Goal: Transaction & Acquisition: Book appointment/travel/reservation

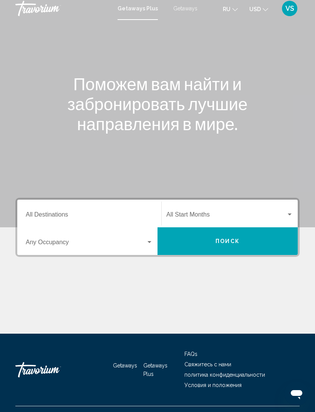
scroll to position [25, 0]
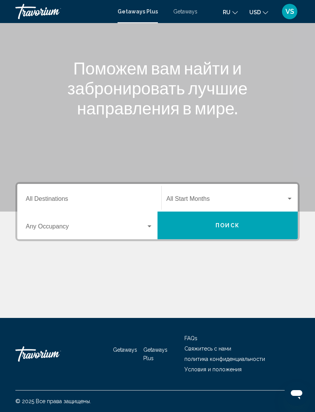
click at [72, 197] on input "Destination All Destinations" at bounding box center [89, 200] width 127 height 7
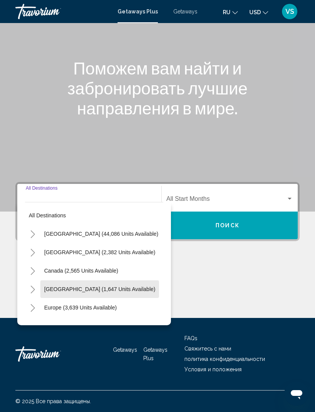
click at [94, 286] on span "[GEOGRAPHIC_DATA] (1,647 units available)" at bounding box center [99, 289] width 111 height 6
type input "**********"
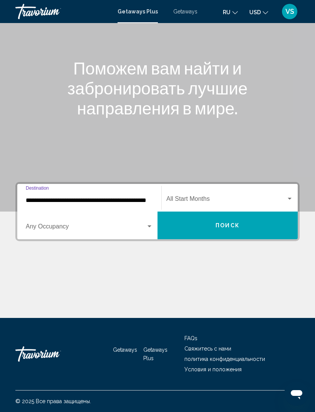
click at [204, 197] on span "Search widget" at bounding box center [226, 200] width 120 height 7
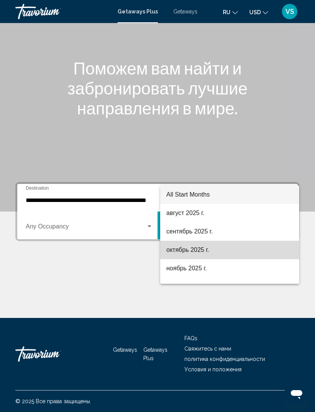
click at [201, 250] on span "октябрь 2025 г." at bounding box center [229, 250] width 127 height 18
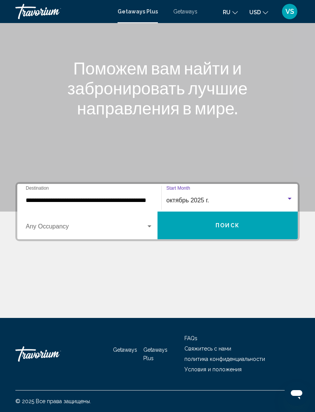
click at [52, 225] on span "Search widget" at bounding box center [86, 228] width 120 height 7
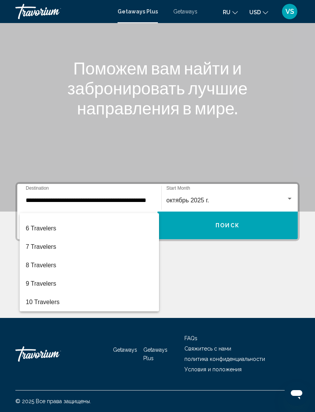
scroll to position [86, 0]
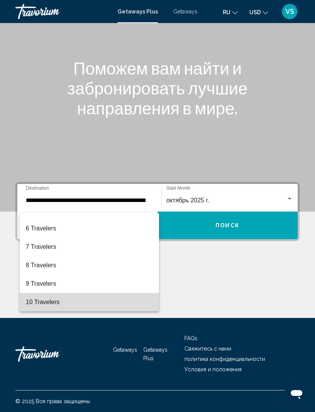
click at [59, 303] on span "10 Travelers" at bounding box center [89, 302] width 127 height 18
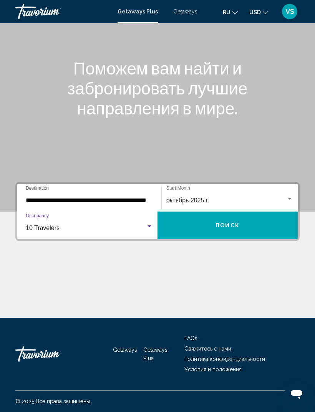
click at [242, 214] on button "Поиск" at bounding box center [227, 226] width 140 height 28
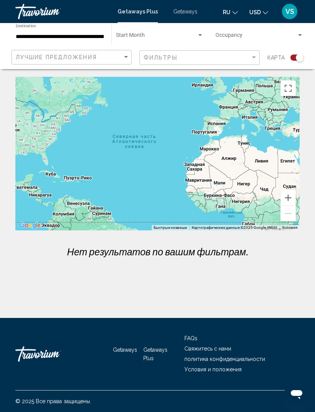
click at [259, 35] on span "Search widget" at bounding box center [255, 37] width 81 height 6
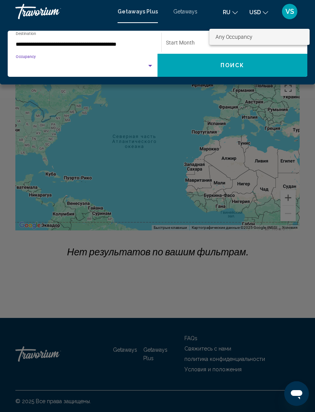
click at [260, 37] on span "Any Occupancy" at bounding box center [259, 37] width 88 height 16
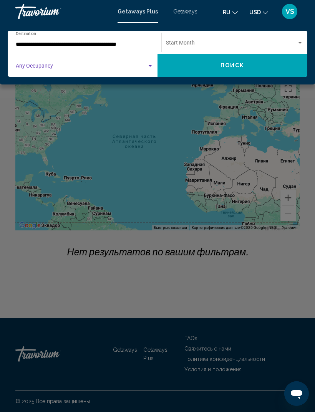
click at [260, 38] on div "Start Month All Start Months" at bounding box center [234, 42] width 137 height 21
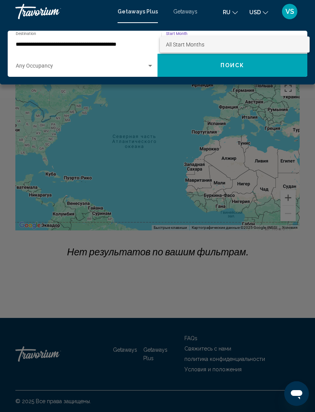
click at [259, 37] on span "All Start Months" at bounding box center [234, 44] width 137 height 16
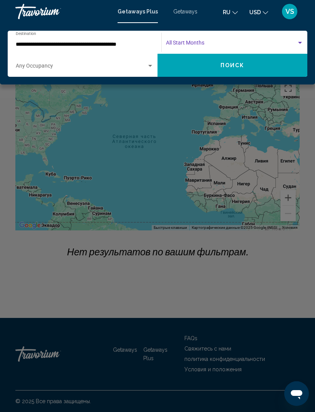
click at [264, 37] on div "Start Month All Start Months" at bounding box center [234, 42] width 137 height 21
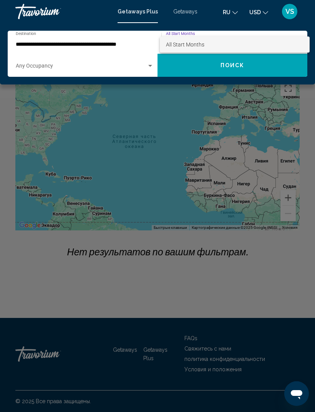
click at [221, 159] on div at bounding box center [157, 206] width 315 height 412
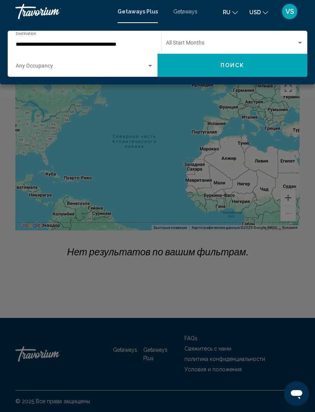
click at [201, 135] on div "Main content" at bounding box center [157, 206] width 315 height 412
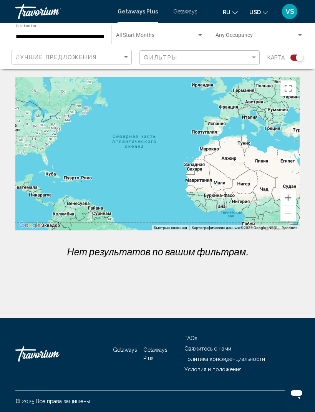
click at [199, 33] on div "Search widget" at bounding box center [200, 35] width 7 height 6
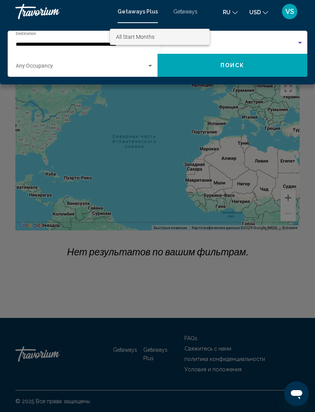
click at [124, 118] on div at bounding box center [157, 206] width 315 height 412
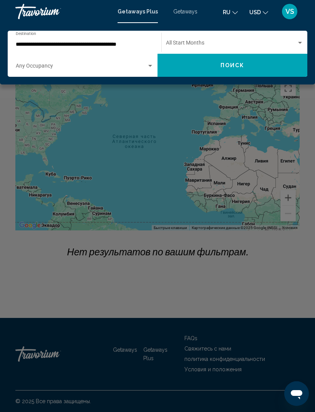
click at [139, 107] on div "Main content" at bounding box center [157, 206] width 315 height 412
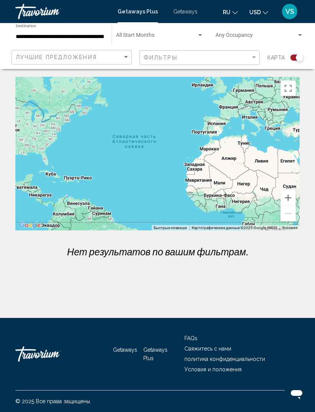
click at [94, 37] on input "**********" at bounding box center [60, 37] width 88 height 6
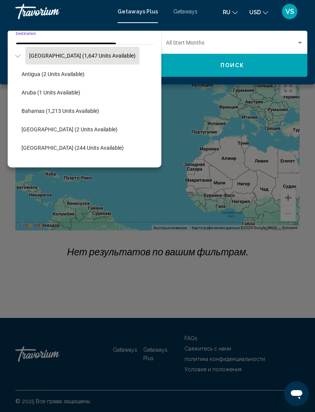
scroll to position [76, 6]
click at [73, 91] on span "Aruba (1 units available)" at bounding box center [50, 92] width 59 height 6
type input "**********"
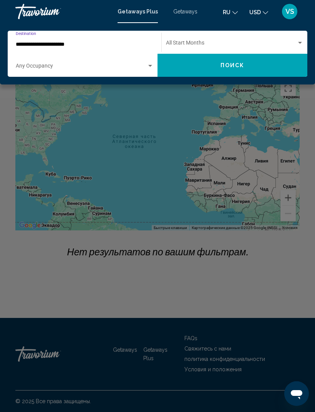
click at [241, 67] on span "Поиск" at bounding box center [232, 66] width 24 height 6
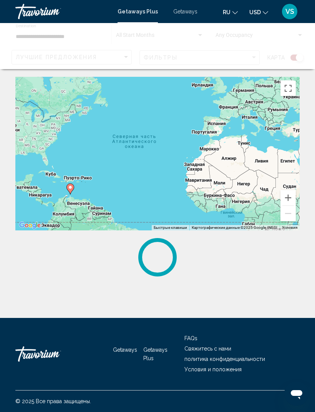
click at [297, 51] on div "Main content" at bounding box center [157, 46] width 315 height 46
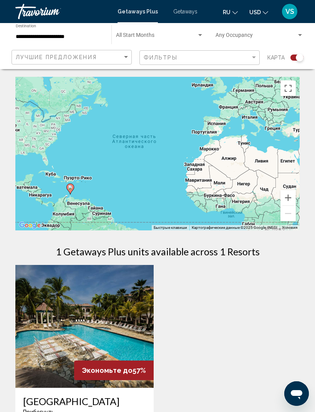
click at [294, 55] on div "Search widget" at bounding box center [296, 58] width 13 height 6
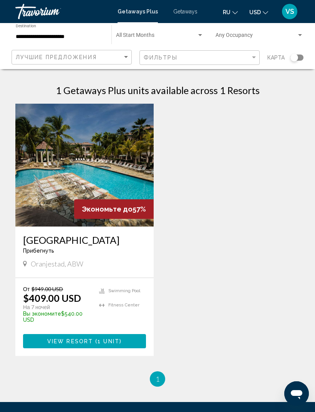
click at [262, 14] on button "USD USD ($) MXN (Mex$) CAD (Can$) GBP (£) EUR (€) AUD (A$) NZD (NZ$) CNY (CN¥)" at bounding box center [258, 12] width 19 height 11
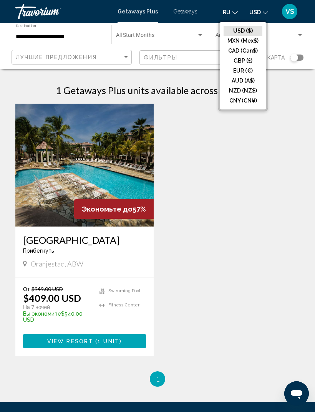
click at [250, 52] on button "CAD (Can$)" at bounding box center [243, 51] width 39 height 10
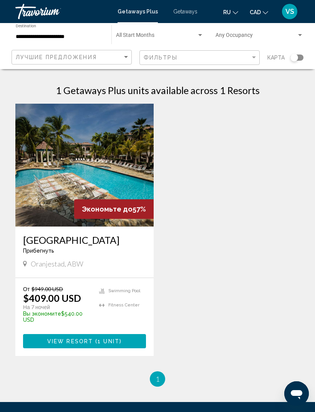
click at [116, 207] on span "Экономьте до" at bounding box center [107, 209] width 51 height 8
click at [93, 342] on span "Main content" at bounding box center [94, 341] width 2 height 6
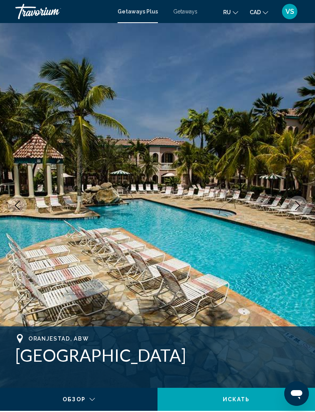
click at [180, 15] on span "Getaways" at bounding box center [185, 11] width 24 height 6
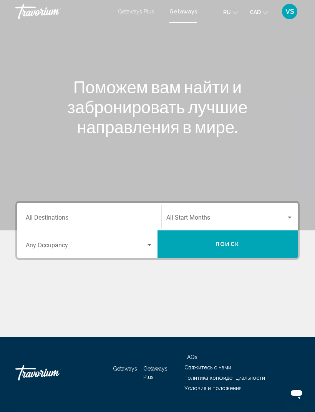
click at [92, 222] on input "Destination All Destinations" at bounding box center [89, 219] width 127 height 7
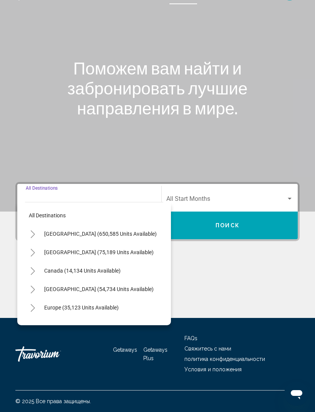
scroll to position [25, 0]
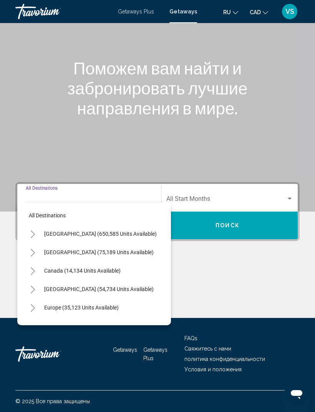
click at [89, 249] on span "[GEOGRAPHIC_DATA] (75,189 units available)" at bounding box center [98, 252] width 109 height 6
type input "**********"
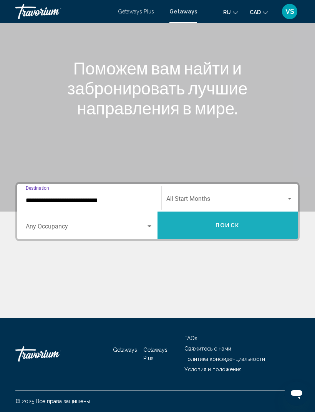
click at [231, 223] on span "Поиск" at bounding box center [227, 226] width 24 height 6
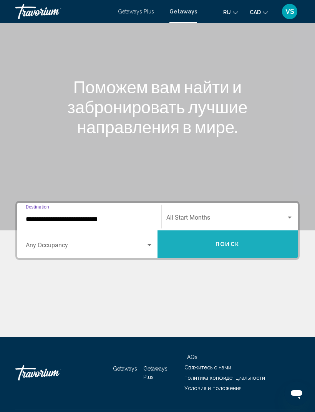
scroll to position [25, 0]
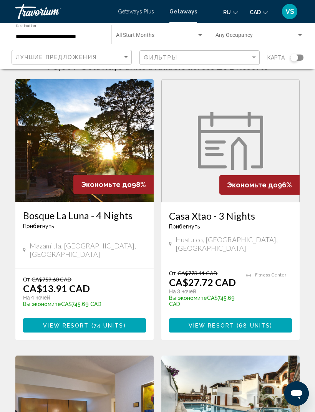
click at [119, 146] on img "Main content" at bounding box center [84, 140] width 138 height 123
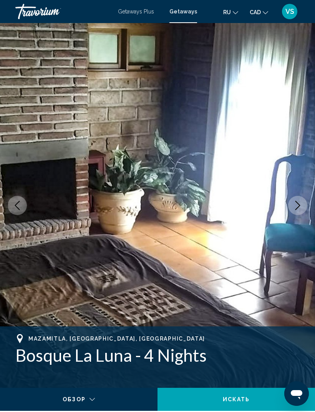
click at [290, 205] on button "Next image" at bounding box center [297, 205] width 19 height 19
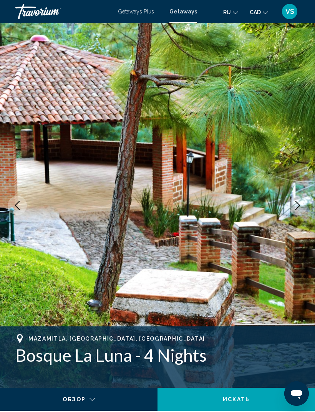
click at [294, 203] on icon "Next image" at bounding box center [297, 205] width 9 height 9
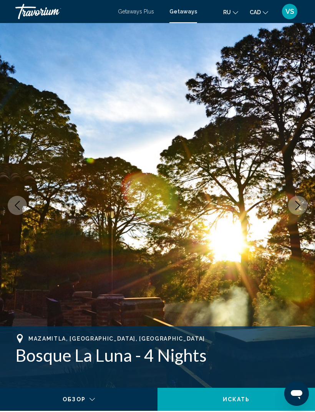
click at [296, 200] on button "Next image" at bounding box center [297, 205] width 19 height 19
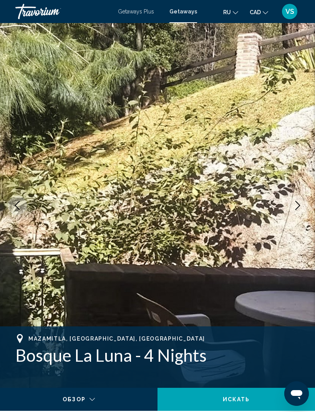
click at [298, 201] on icon "Next image" at bounding box center [297, 205] width 9 height 9
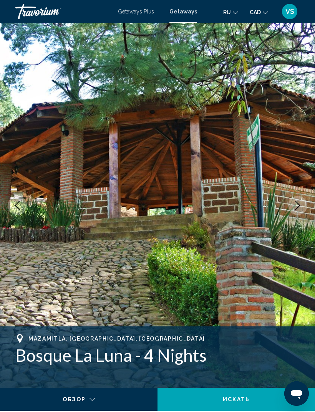
click at [297, 202] on icon "Next image" at bounding box center [297, 205] width 9 height 9
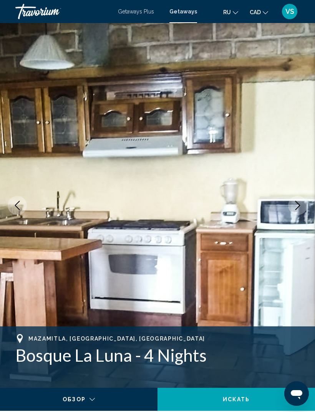
click at [296, 201] on icon "Next image" at bounding box center [297, 205] width 9 height 9
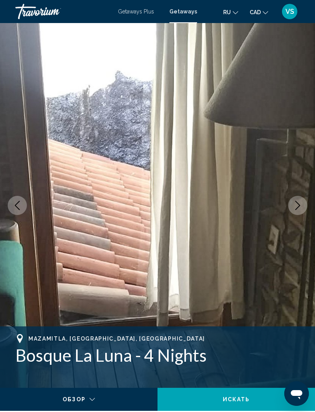
click at [295, 200] on button "Next image" at bounding box center [297, 205] width 19 height 19
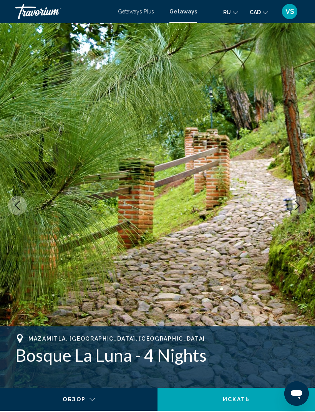
click at [295, 199] on button "Next image" at bounding box center [297, 205] width 19 height 19
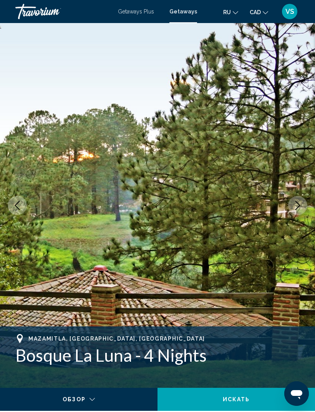
click at [293, 202] on button "Next image" at bounding box center [297, 205] width 19 height 19
